Goal: Find specific fact: Find specific fact

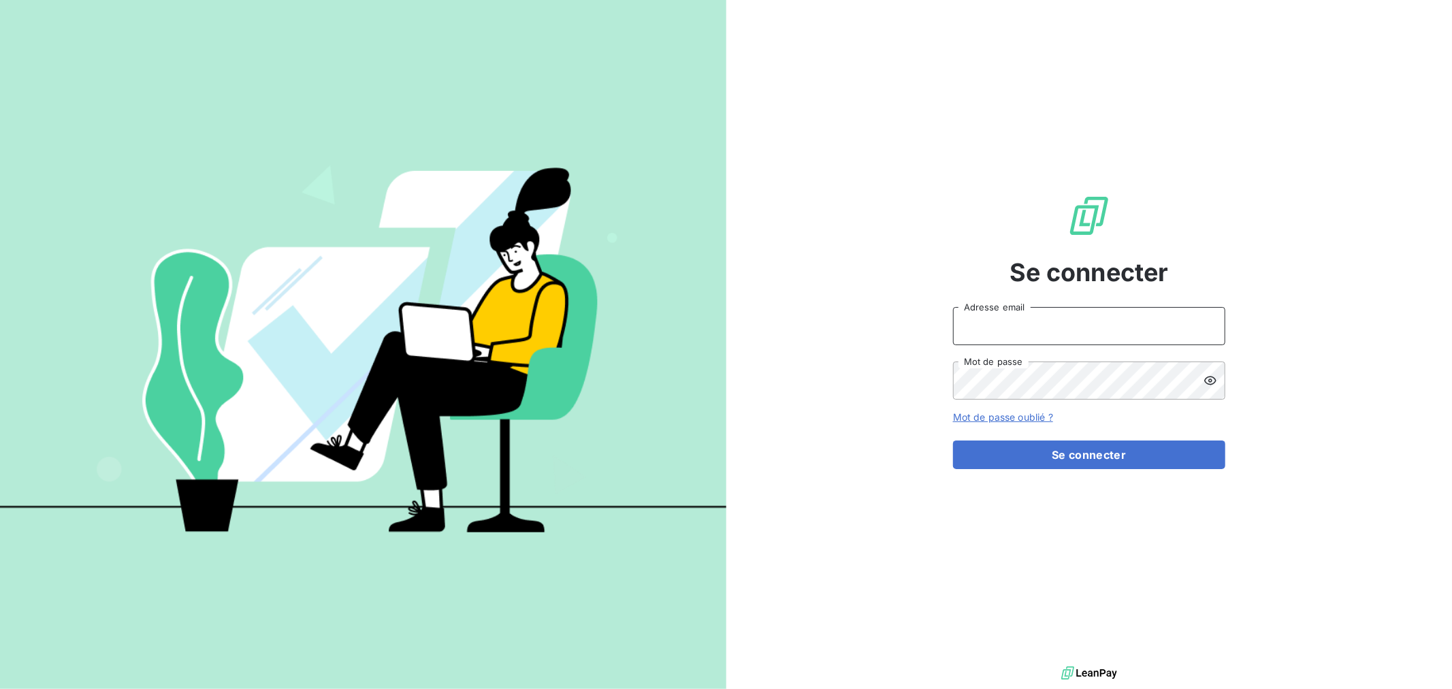
click at [1091, 333] on input "Adresse email" at bounding box center [1089, 326] width 272 height 38
type input "[EMAIL_ADDRESS][DOMAIN_NAME]"
click at [953, 440] on button "Se connecter" at bounding box center [1089, 454] width 272 height 29
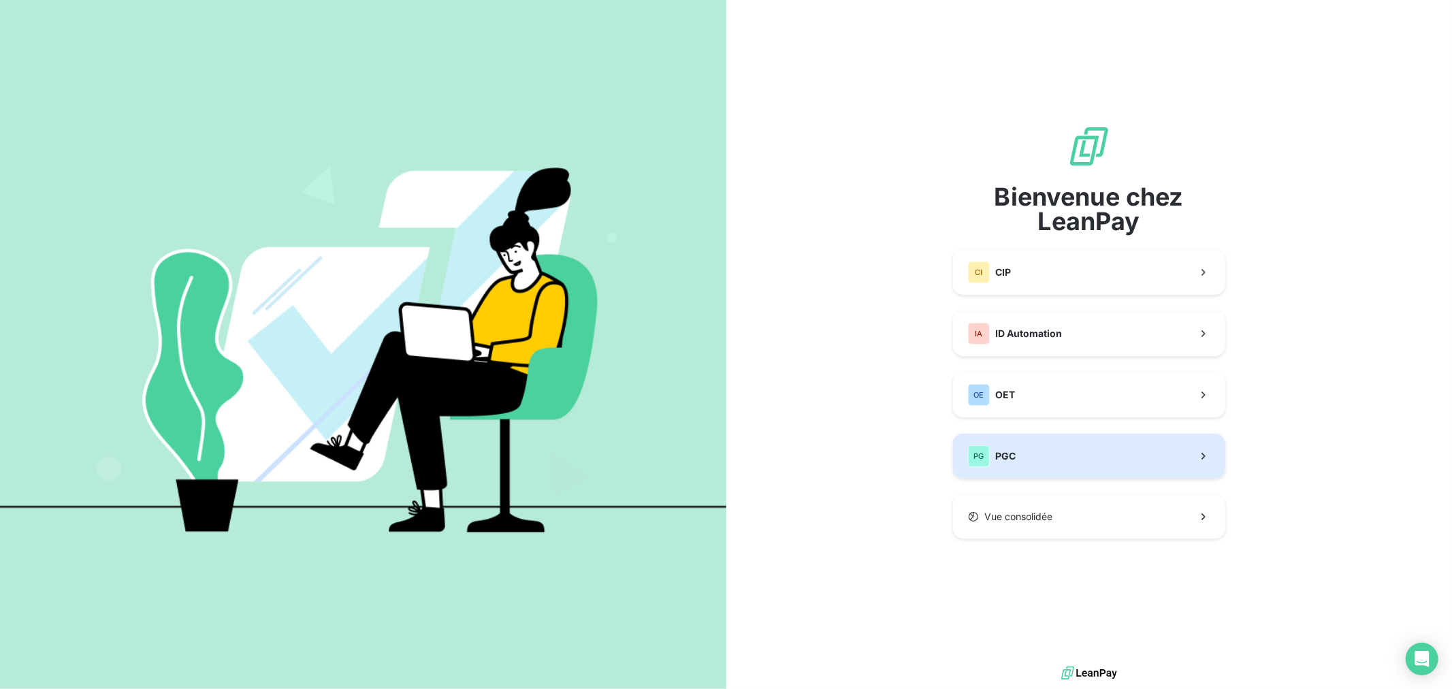
click at [1069, 453] on button "PG PGC" at bounding box center [1089, 456] width 272 height 45
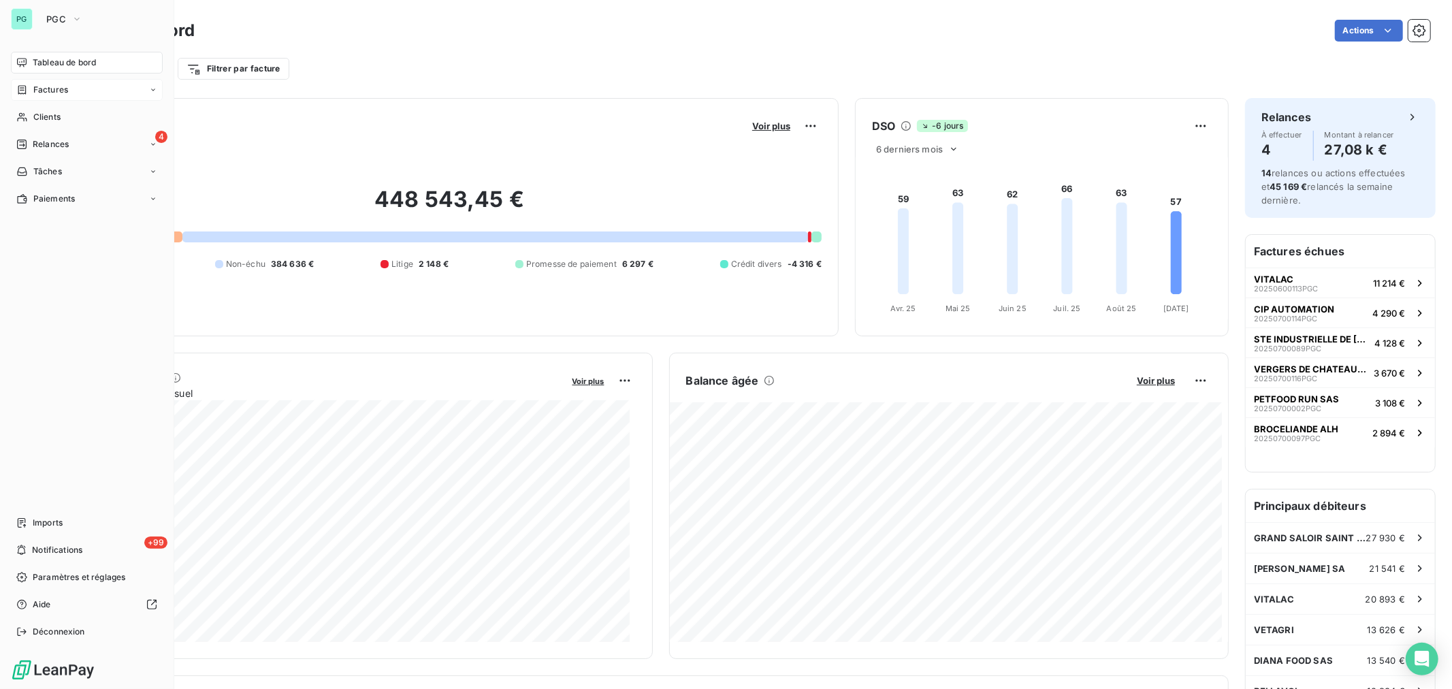
click at [65, 98] on div "Factures" at bounding box center [87, 90] width 152 height 22
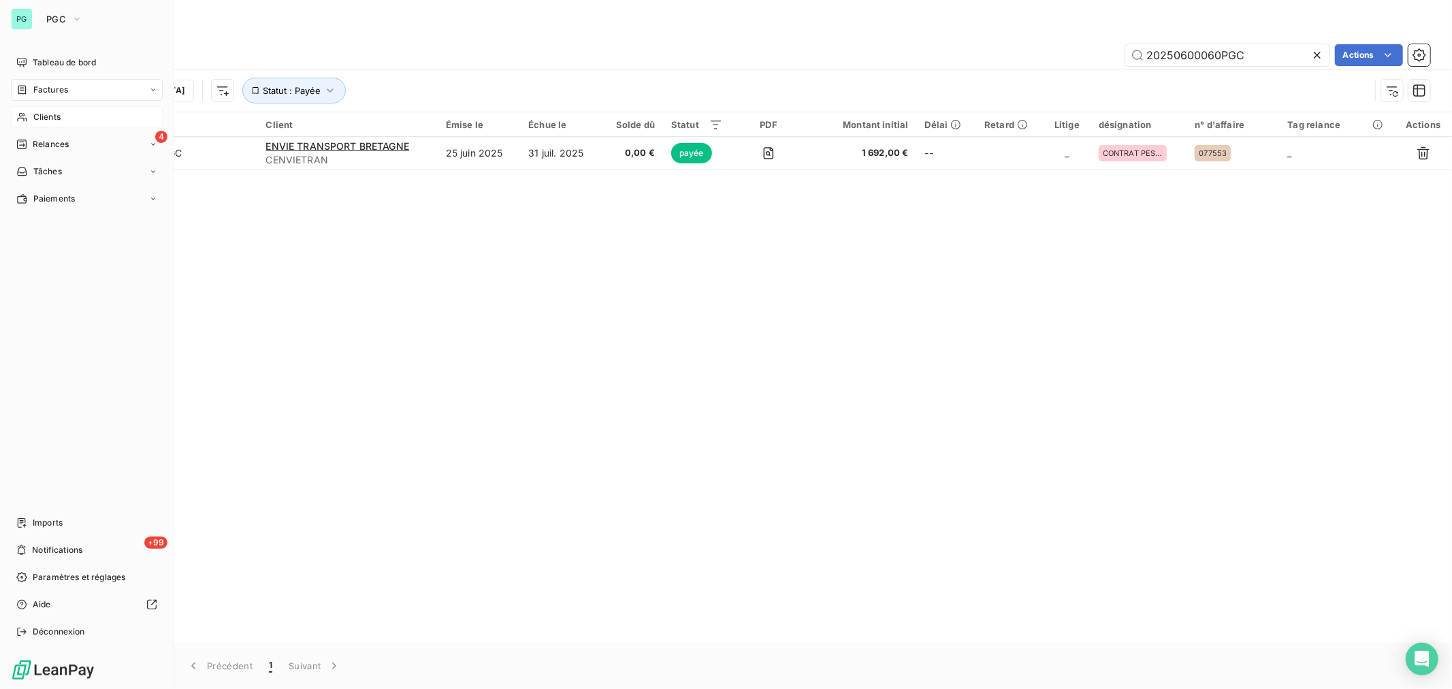
click at [62, 120] on div "Clients" at bounding box center [87, 117] width 152 height 22
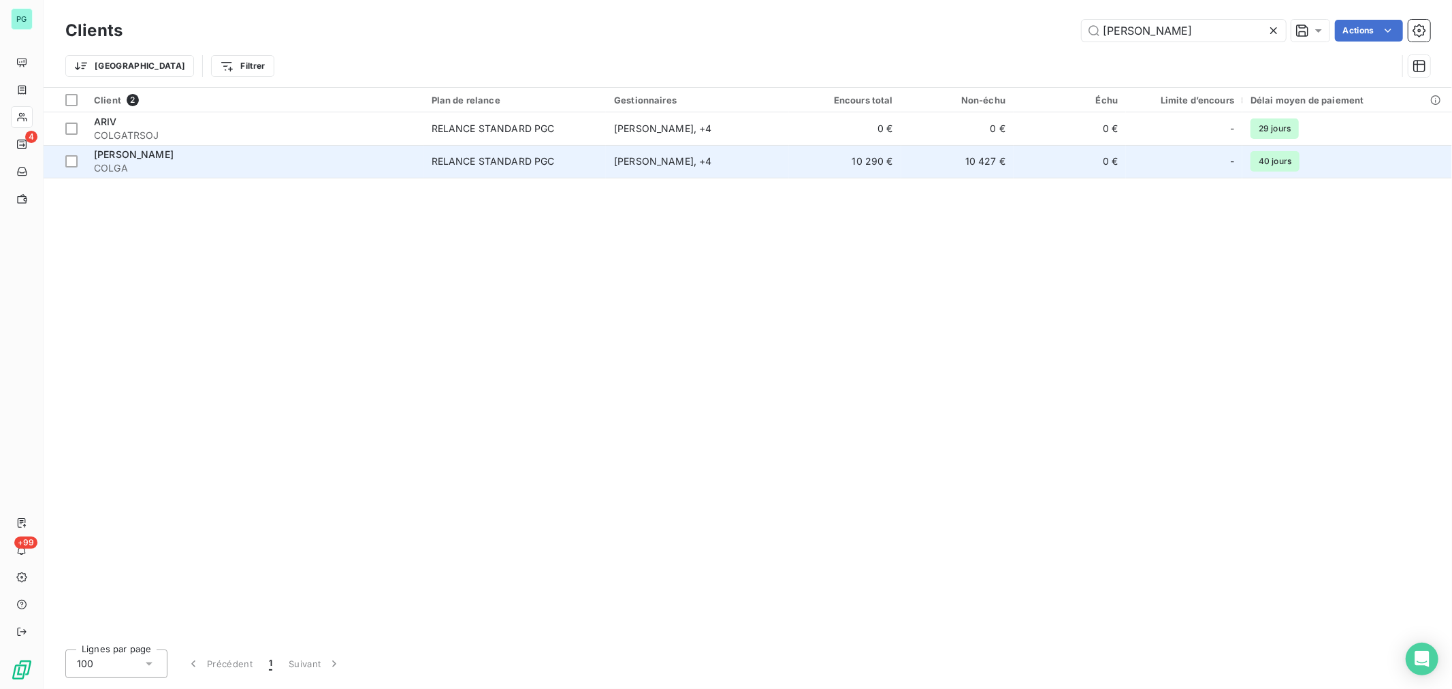
type input "[PERSON_NAME]"
click at [922, 172] on td "10 427 €" at bounding box center [957, 161] width 112 height 33
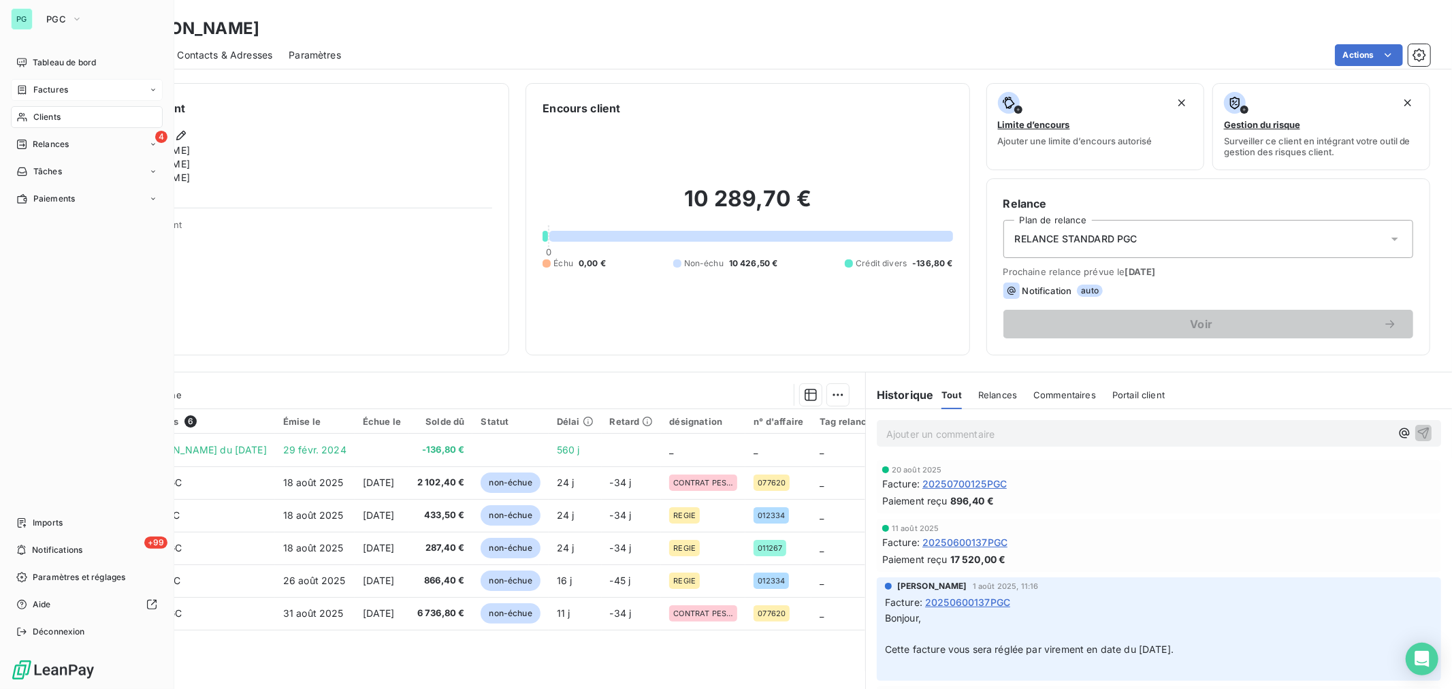
click at [37, 94] on span "Factures" at bounding box center [50, 90] width 35 height 12
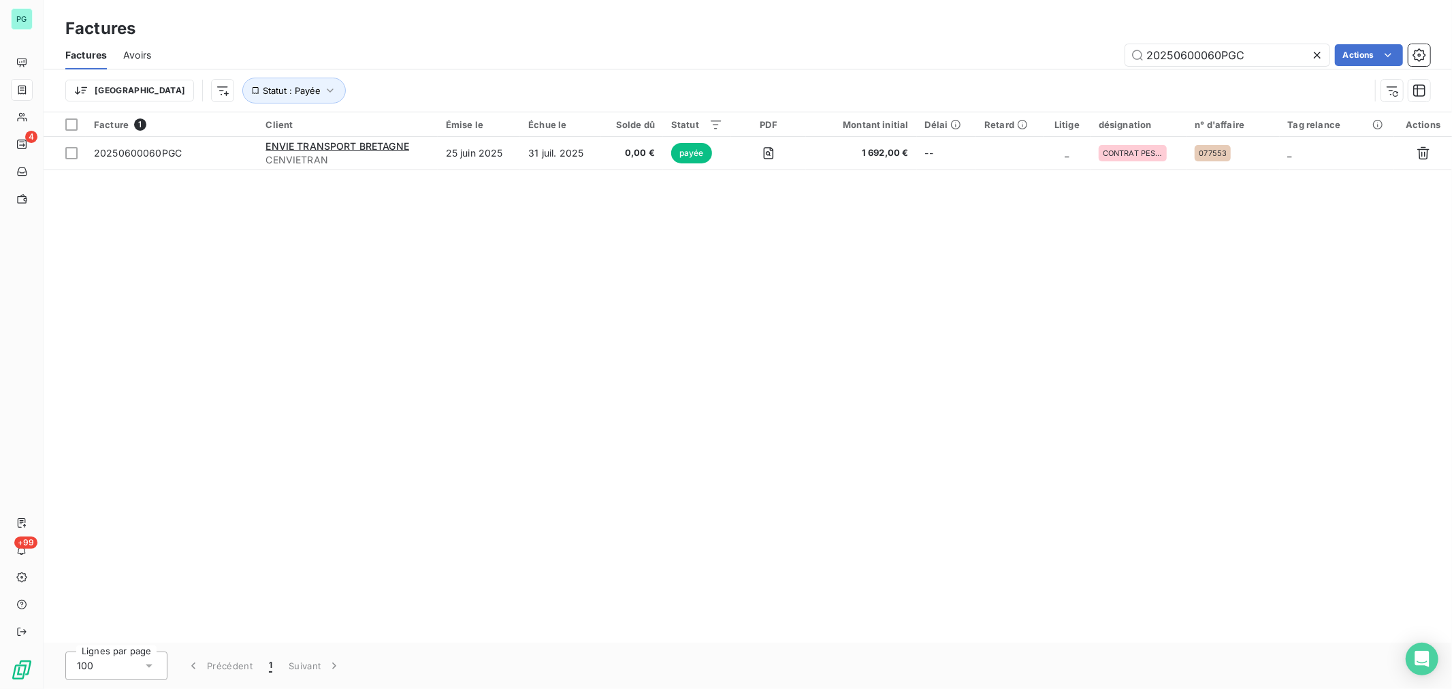
drag, startPoint x: 1252, startPoint y: 54, endPoint x: 1179, endPoint y: 80, distance: 77.7
click at [1179, 80] on div "Factures Avoirs 20250600060PGC Actions Trier Statut : Payée" at bounding box center [748, 76] width 1408 height 71
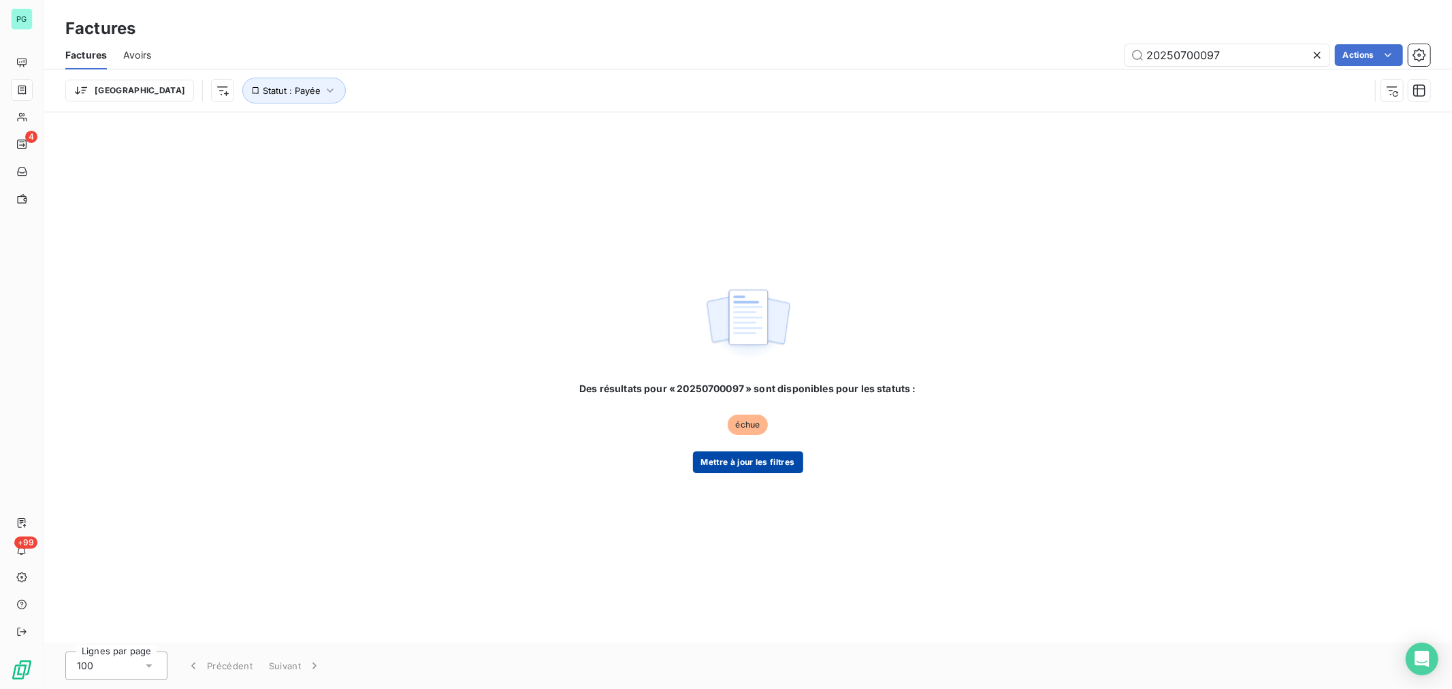
type input "20250700097"
click at [779, 472] on button "Mettre à jour les filtres" at bounding box center [748, 462] width 110 height 22
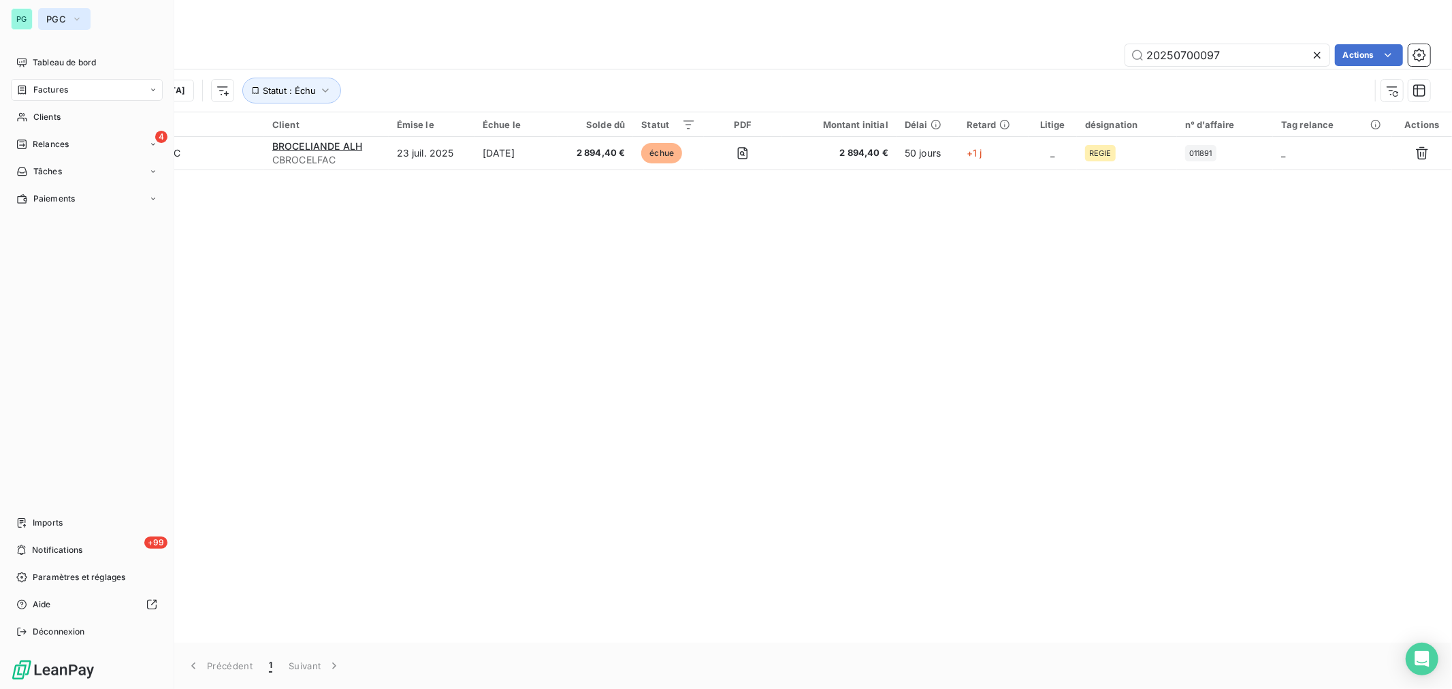
click at [43, 14] on button "PGC" at bounding box center [64, 19] width 52 height 22
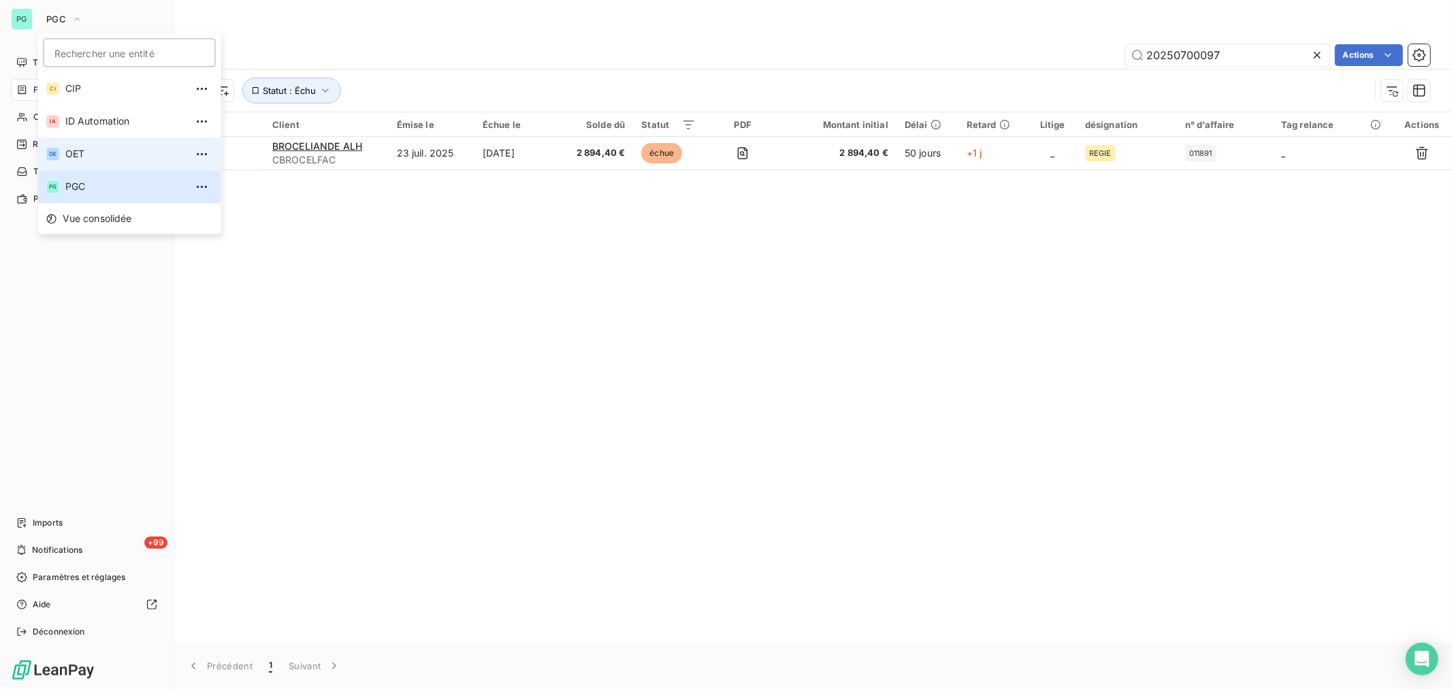
click at [95, 157] on span "OET" at bounding box center [125, 154] width 120 height 14
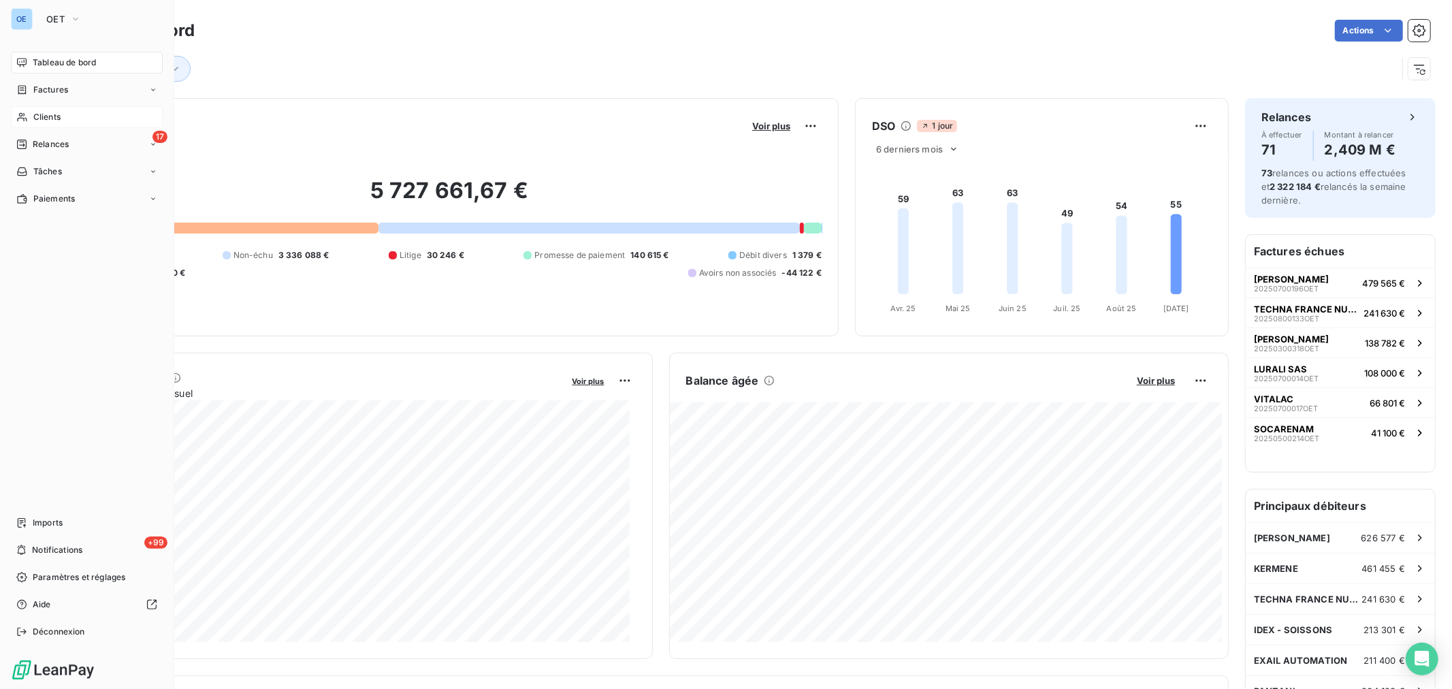
click at [35, 116] on span "Clients" at bounding box center [46, 117] width 27 height 12
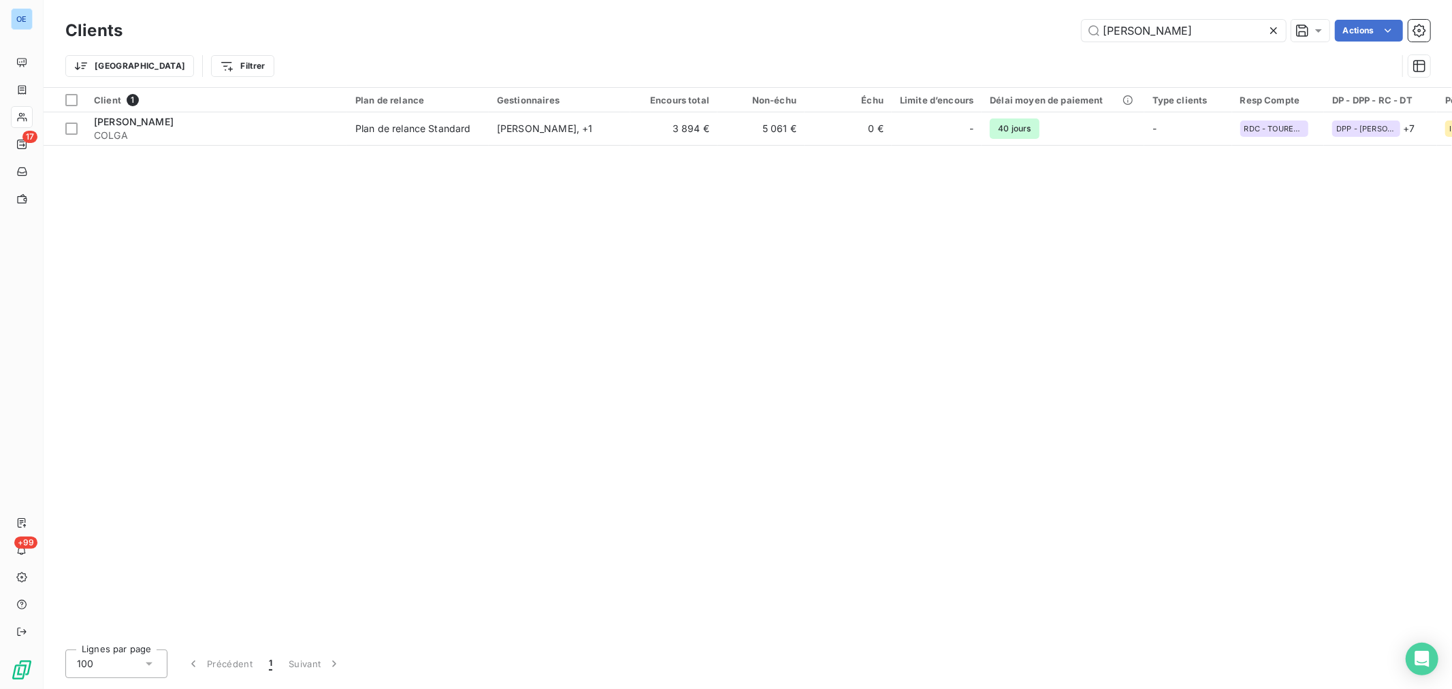
drag, startPoint x: 1179, startPoint y: 39, endPoint x: 937, endPoint y: -5, distance: 245.5
click at [937, 0] on html "OE 17 +99 Clients [PERSON_NAME] Actions Trier Filtrer Client 1 Plan de relance …" at bounding box center [726, 344] width 1452 height 689
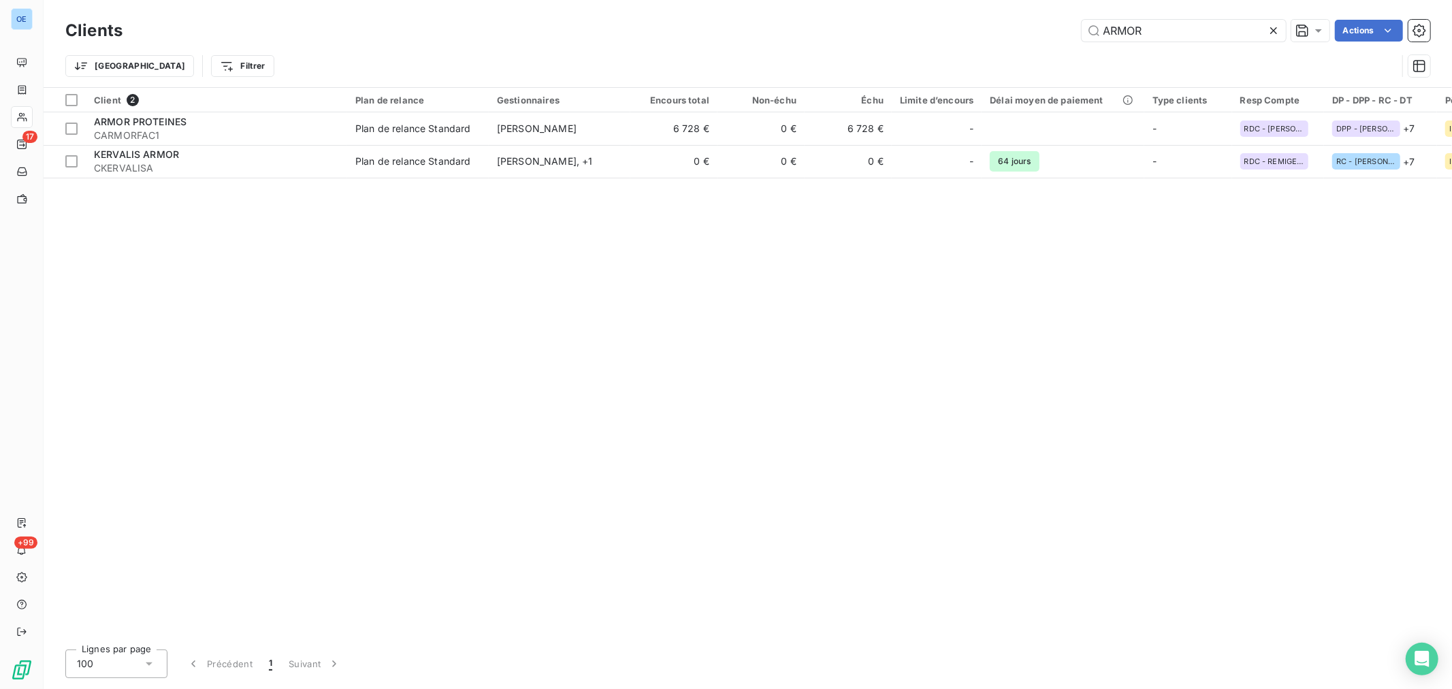
type input "ARMOR"
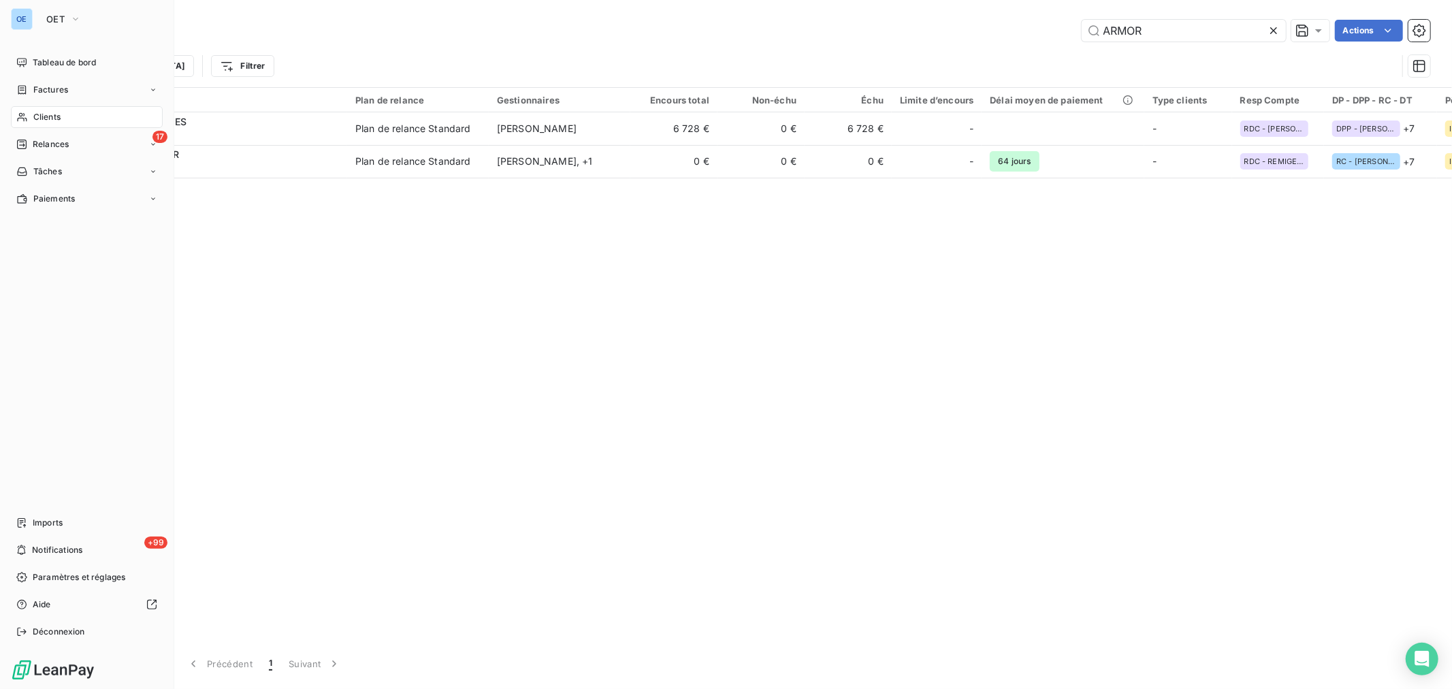
click at [32, 12] on div "OE" at bounding box center [22, 19] width 22 height 22
click at [60, 23] on span "OET" at bounding box center [55, 19] width 18 height 11
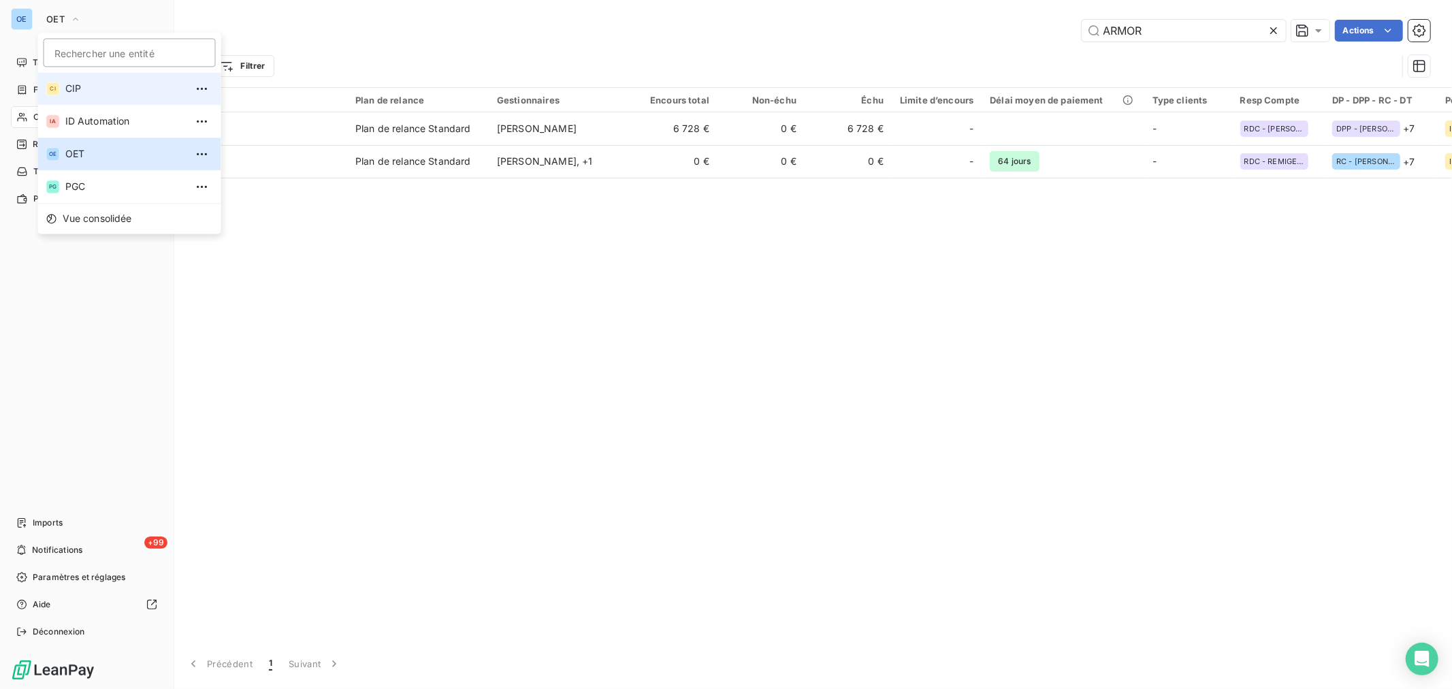
click at [105, 80] on li "CI CIP" at bounding box center [129, 88] width 183 height 33
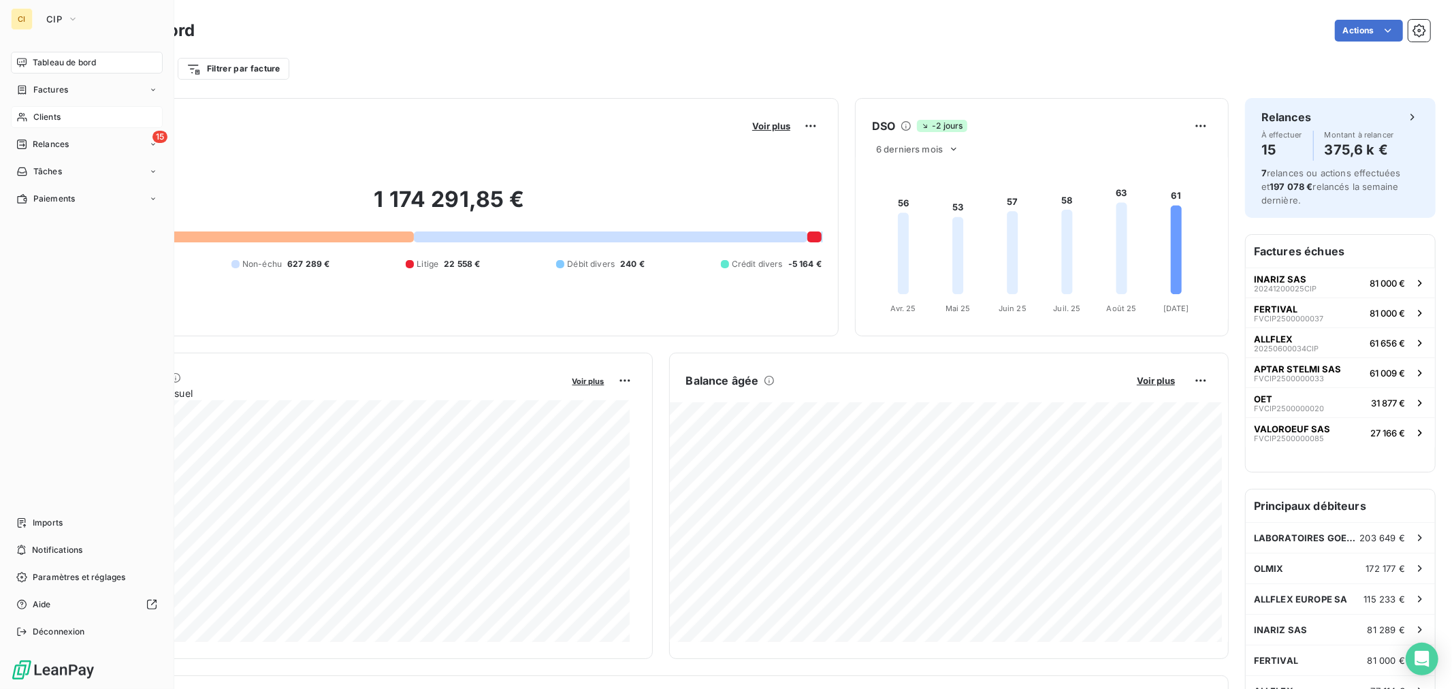
click at [24, 110] on div "Clients" at bounding box center [87, 117] width 152 height 22
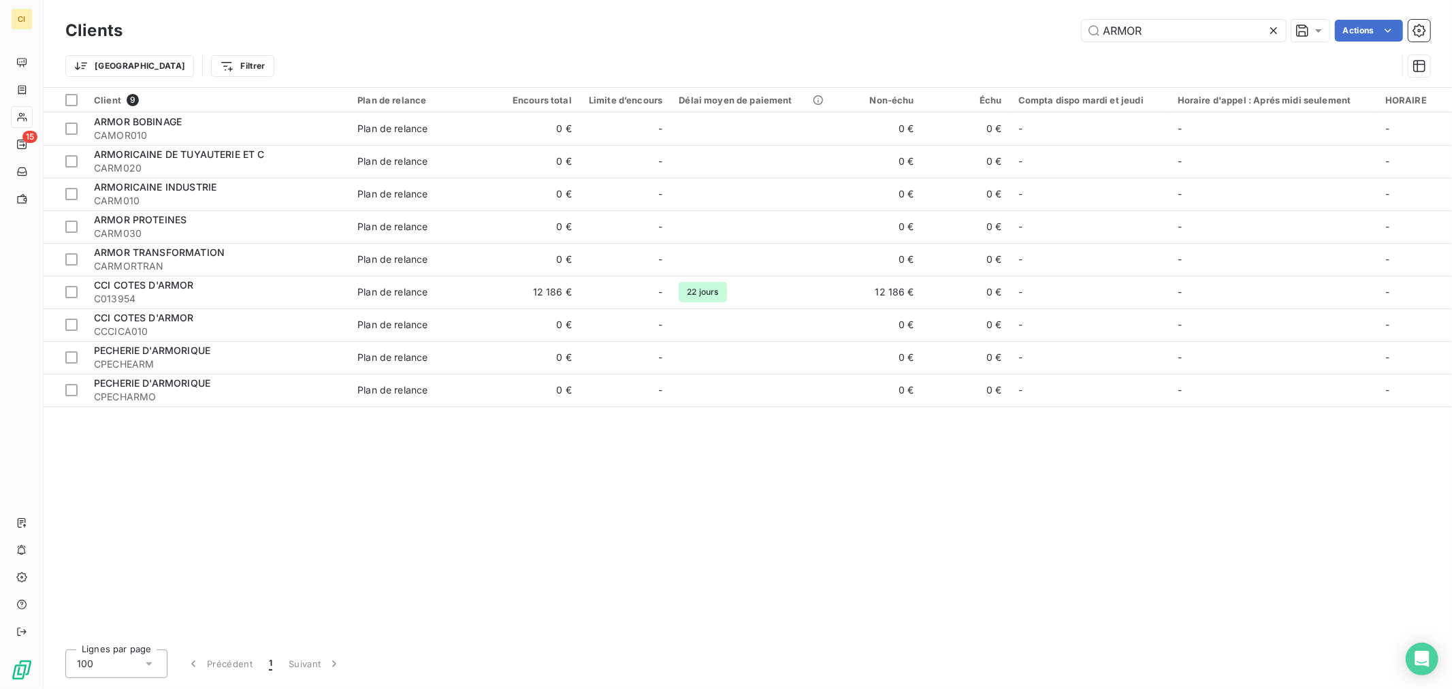
drag, startPoint x: 1174, startPoint y: 21, endPoint x: 1030, endPoint y: 24, distance: 144.3
click at [1033, 24] on div "ARMOR Actions" at bounding box center [784, 31] width 1291 height 22
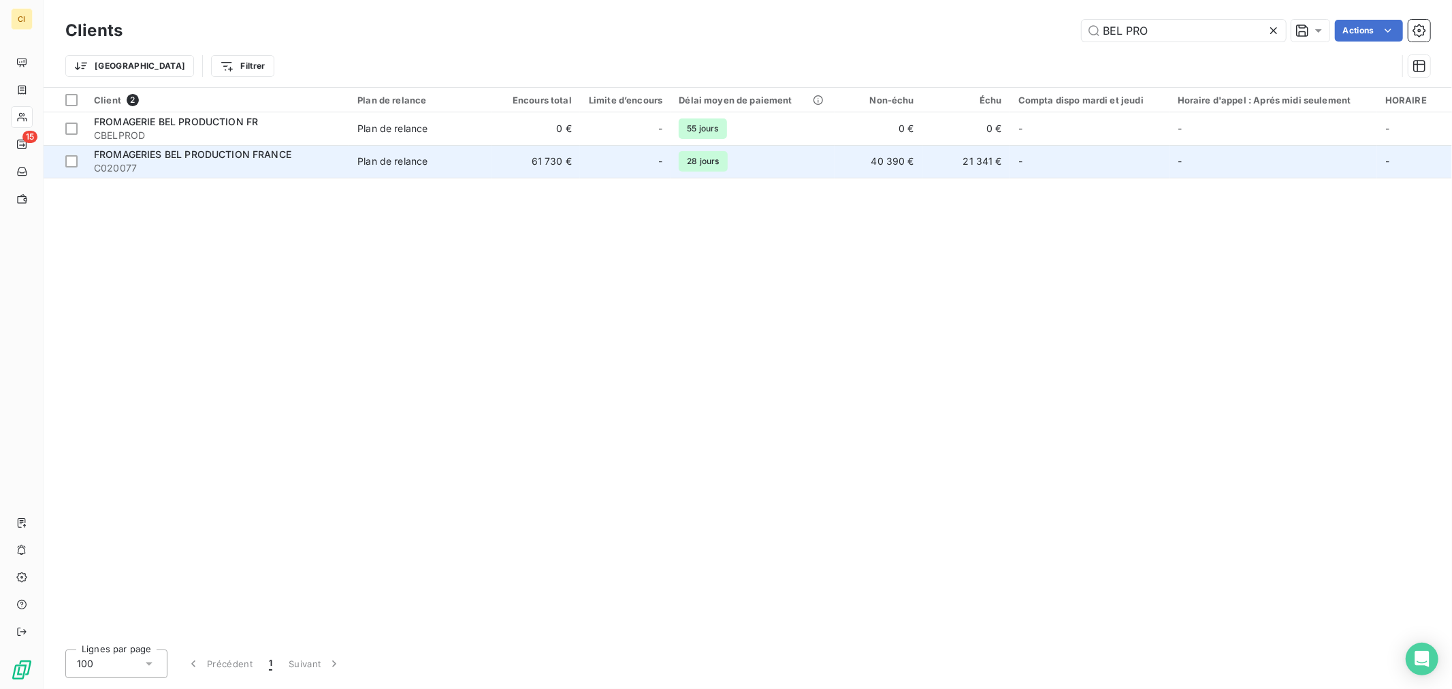
type input "BEL PRO"
click at [949, 167] on td "21 341 €" at bounding box center [966, 161] width 88 height 33
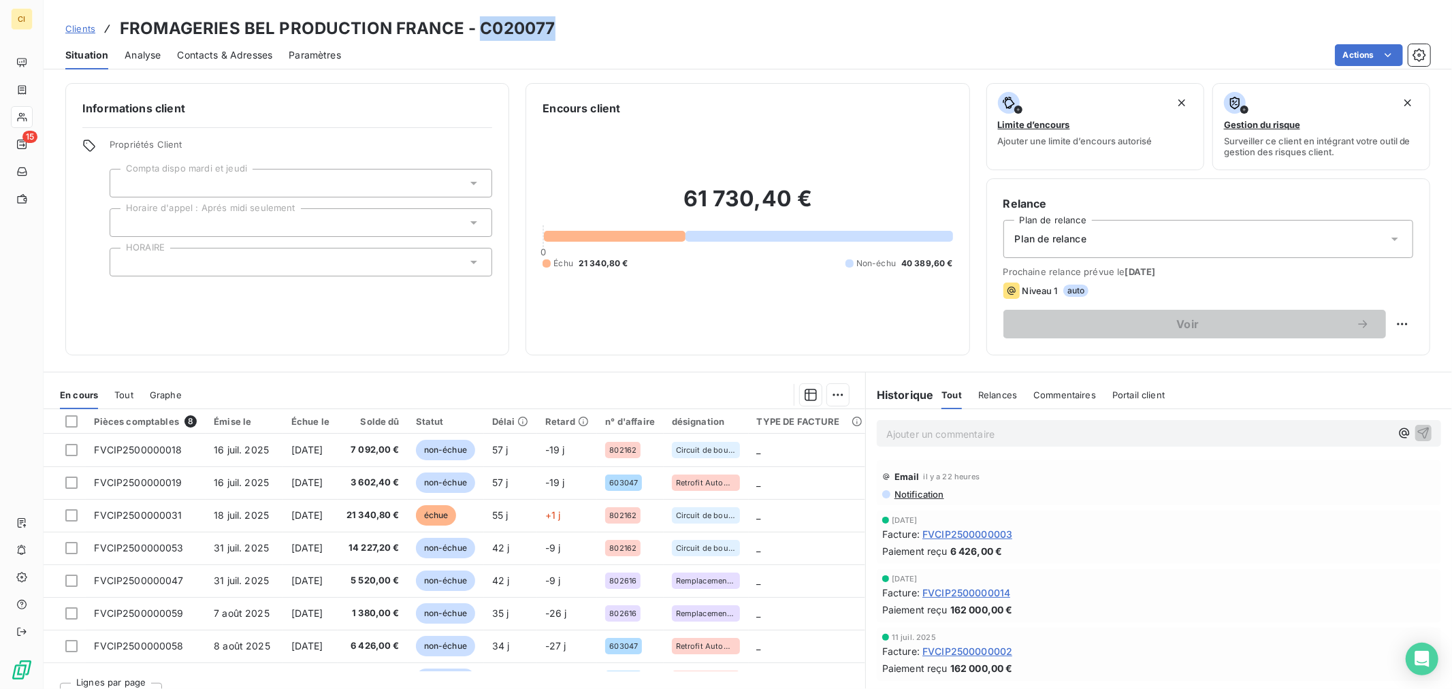
drag, startPoint x: 559, startPoint y: 23, endPoint x: 473, endPoint y: 29, distance: 86.0
click at [473, 29] on div "Clients FROMAGERIES BEL PRODUCTION FRANCE - C020077" at bounding box center [748, 28] width 1408 height 24
copy h3 "C020077"
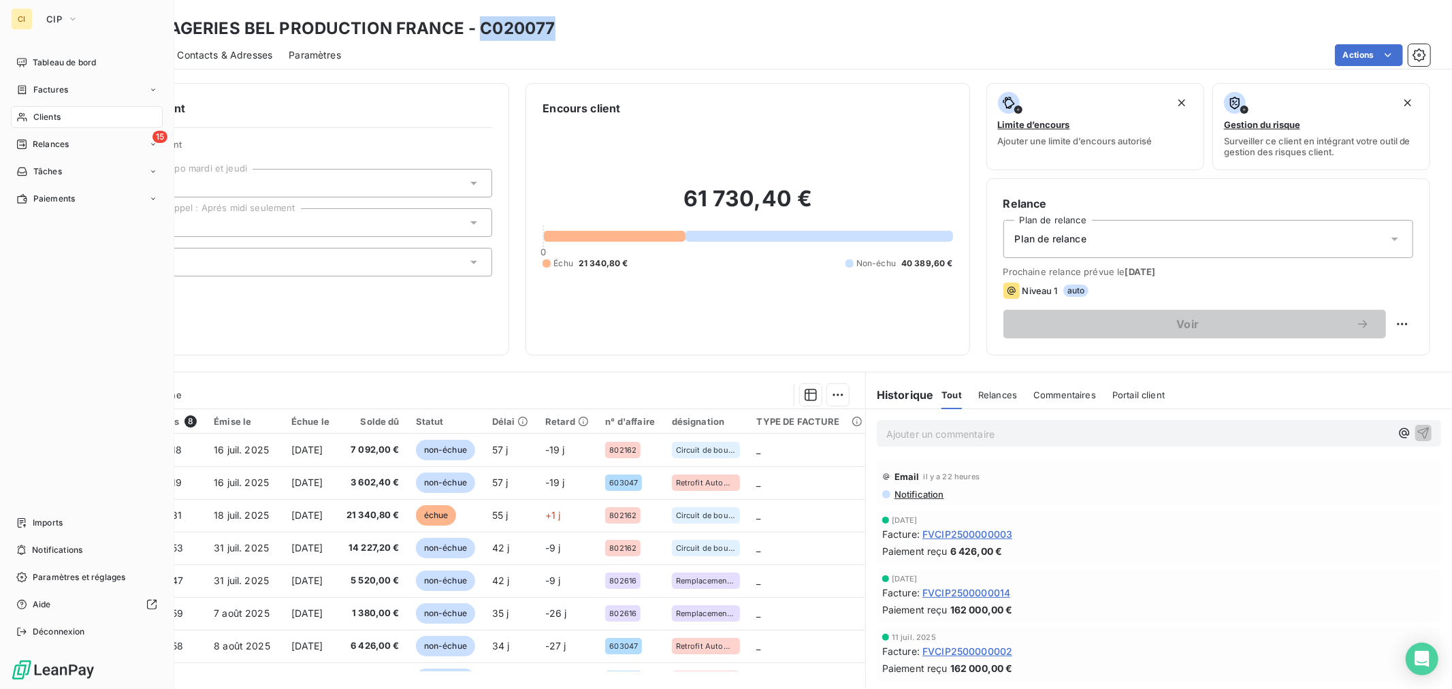
click at [27, 113] on icon at bounding box center [22, 117] width 12 height 11
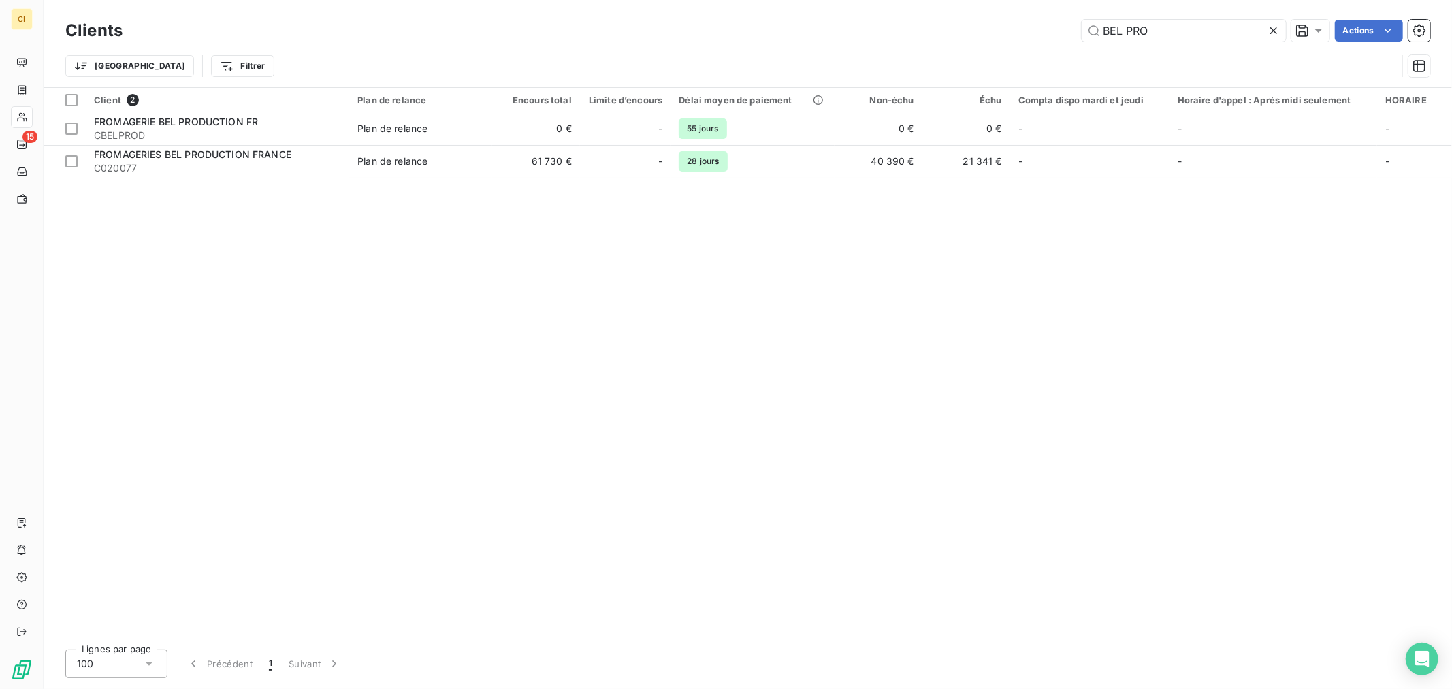
drag, startPoint x: 1177, startPoint y: 31, endPoint x: 833, endPoint y: 1, distance: 345.7
click at [994, 34] on div "BEL PRO Actions" at bounding box center [784, 31] width 1291 height 22
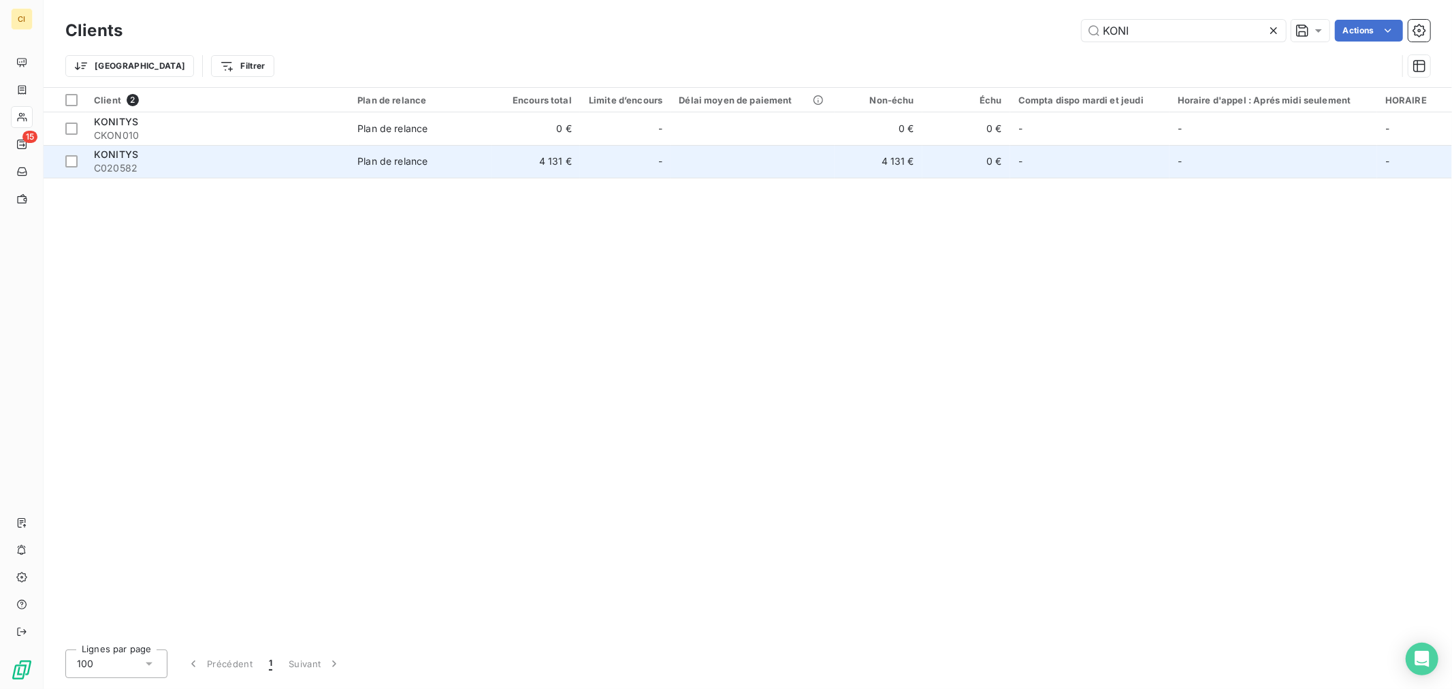
type input "KONI"
click at [723, 162] on td at bounding box center [751, 161] width 163 height 33
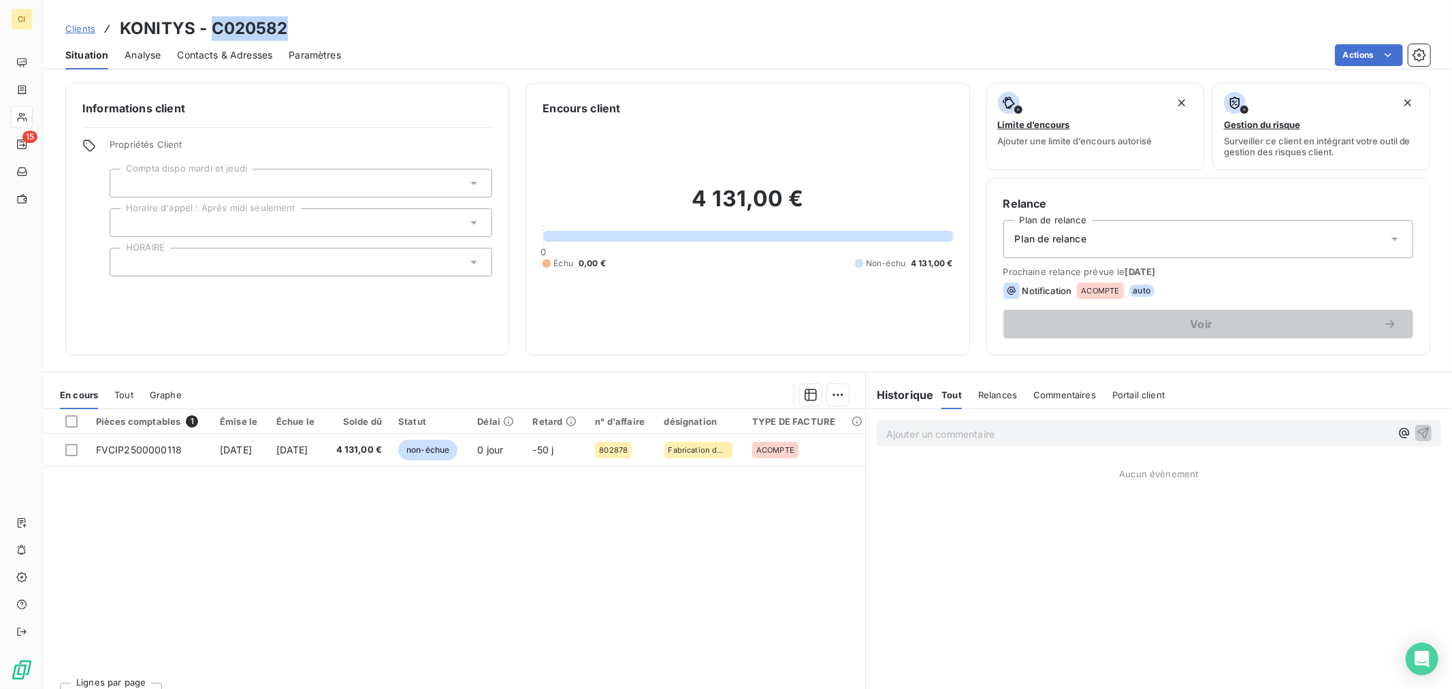
drag, startPoint x: 305, startPoint y: 30, endPoint x: 210, endPoint y: 31, distance: 95.3
click at [210, 31] on div "Clients KONITYS - C020582" at bounding box center [748, 28] width 1408 height 24
copy h3 "C020582"
